Goal: Transaction & Acquisition: Purchase product/service

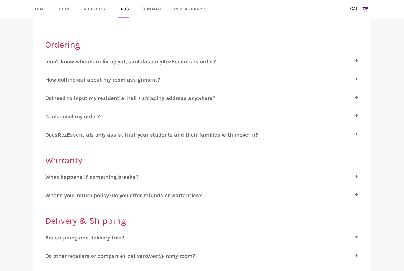
scroll to position [77, 0]
checkbox input "true"
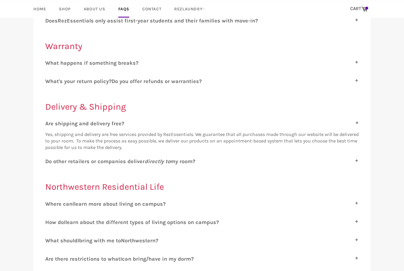
scroll to position [191, 0]
checkbox input "true"
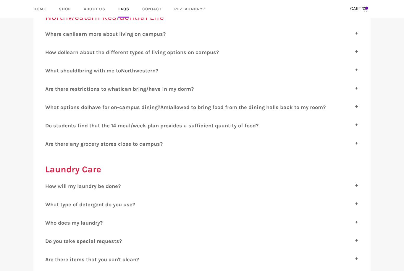
scroll to position [374, 0]
checkbox input "true"
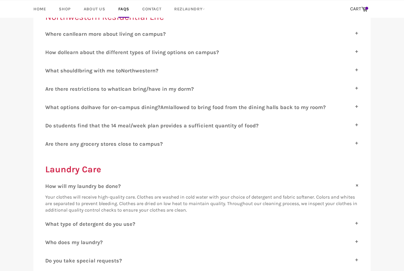
checkbox input "true"
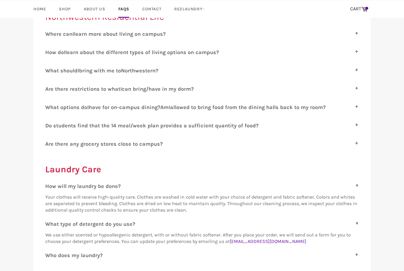
checkbox input "true"
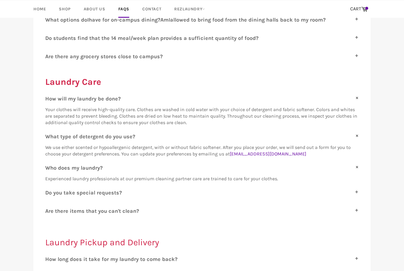
scroll to position [466, 0]
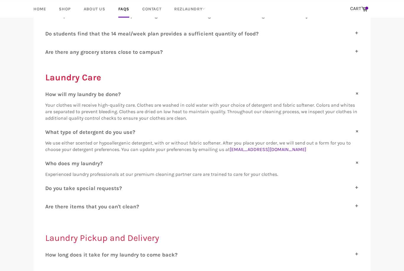
checkbox input "true"
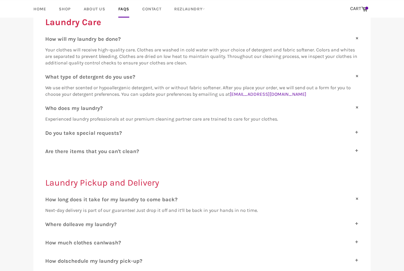
scroll to position [521, 0]
checkbox input "true"
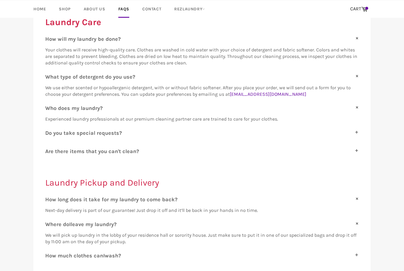
checkbox input "true"
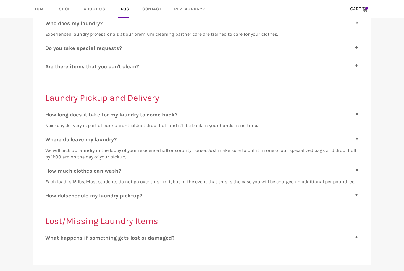
scroll to position [613, 0]
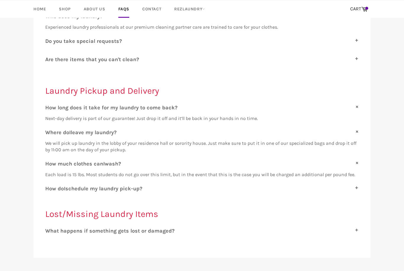
checkbox input "true"
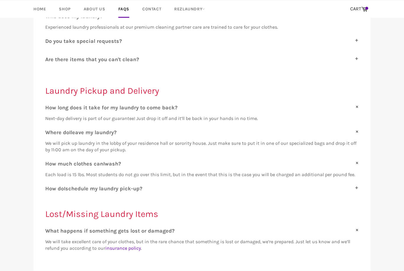
checkbox input "true"
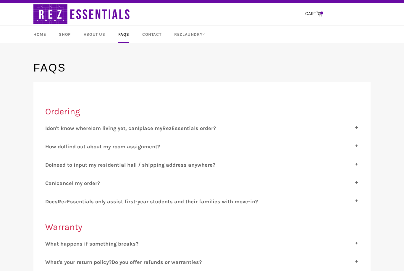
scroll to position [0, 0]
